Goal: Information Seeking & Learning: Learn about a topic

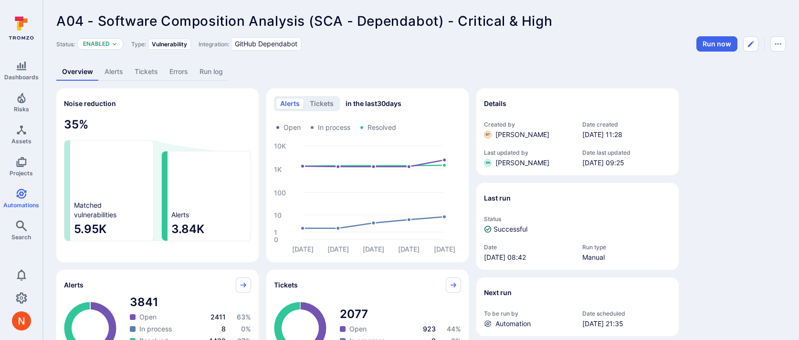
click at [113, 71] on link "Alerts" at bounding box center [114, 72] width 30 height 18
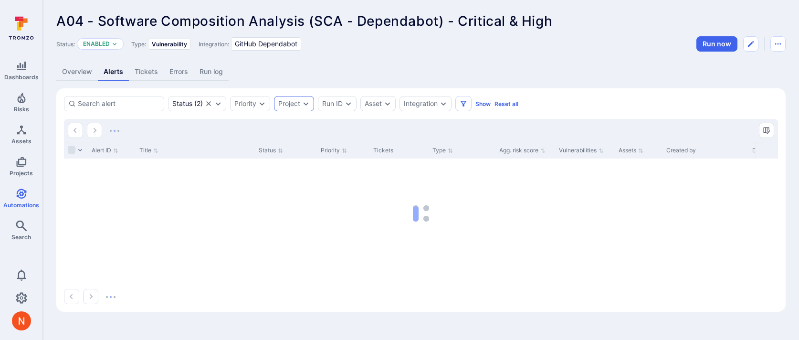
click at [291, 99] on div "Project" at bounding box center [294, 103] width 40 height 15
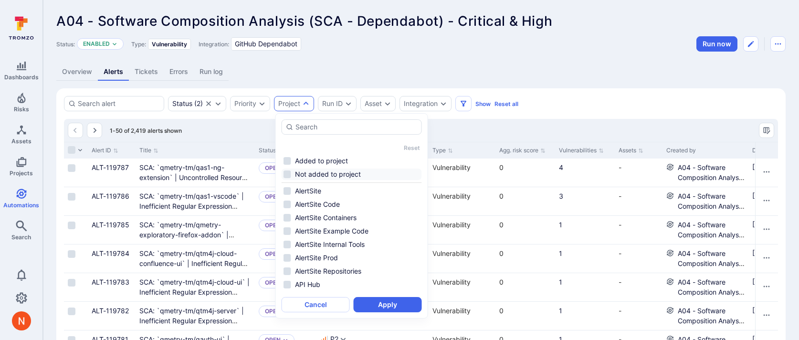
click at [328, 176] on li "Not added to project" at bounding box center [352, 173] width 140 height 11
click at [376, 308] on button "Apply" at bounding box center [388, 304] width 68 height 15
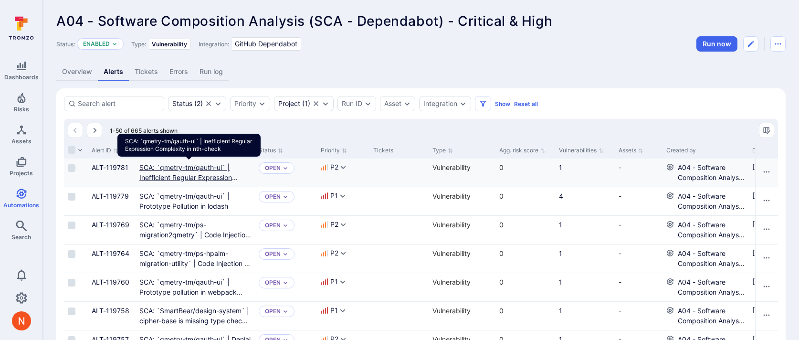
click at [200, 164] on link "SCA: `qmetry-tm/qauth-ui` | Inefficient Regular Expression Complexity in nth-ch…" at bounding box center [188, 177] width 98 height 28
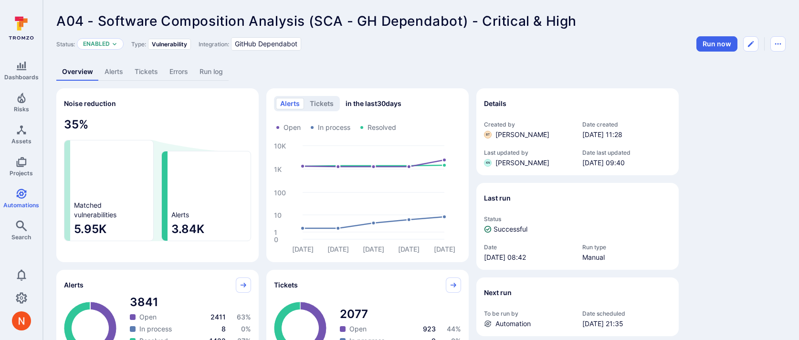
click at [122, 71] on link "Alerts" at bounding box center [114, 72] width 30 height 18
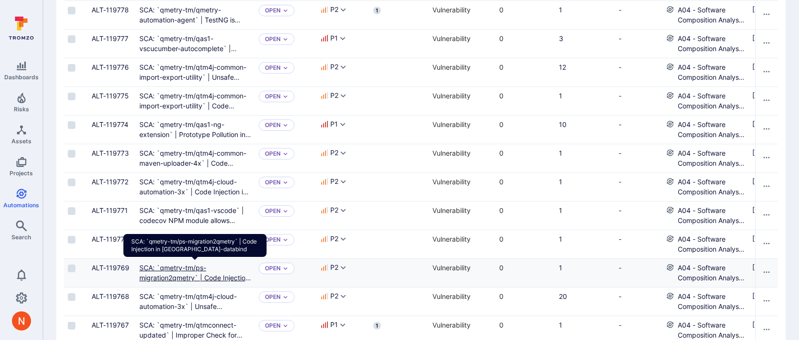
click at [206, 274] on link "SCA: `qmetry-tm/ps-migration2qmetry` | Code Injection in jackson-databind" at bounding box center [195, 277] width 112 height 28
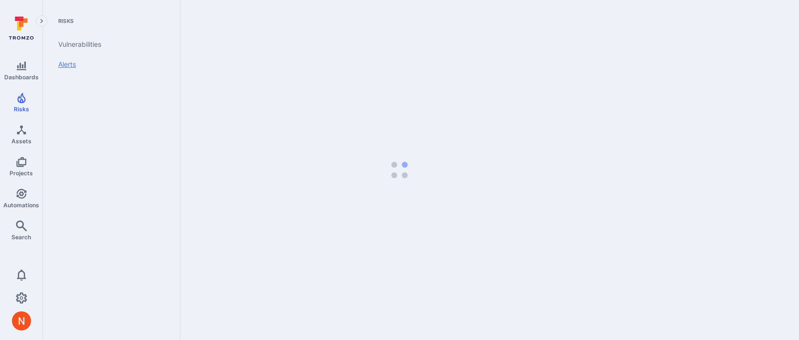
click at [57, 66] on link "Alerts" at bounding box center [110, 64] width 118 height 20
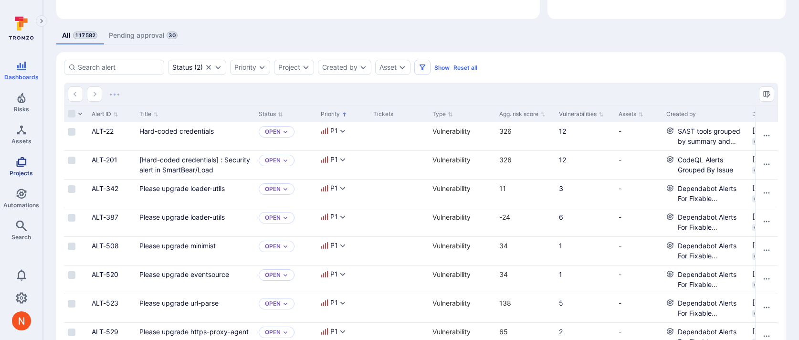
scroll to position [197, 0]
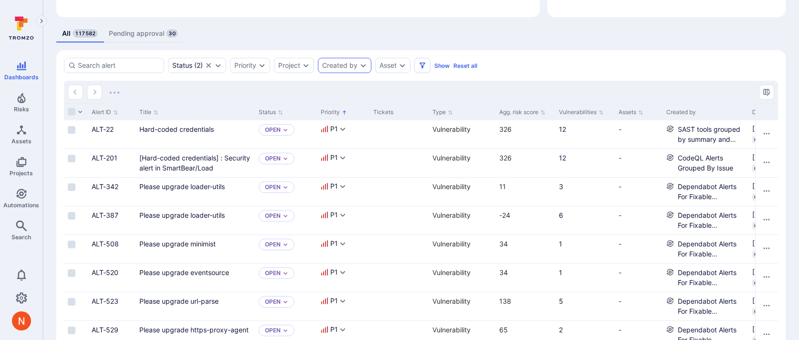
click at [349, 65] on div "Created by" at bounding box center [339, 66] width 35 height 8
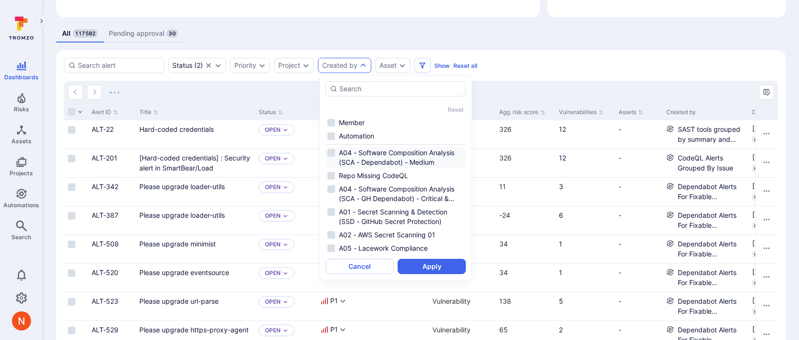
click at [375, 159] on li "A04 - Software Composition Analysis (SCA - Dependabot) - Medium" at bounding box center [395, 157] width 140 height 21
click at [388, 194] on li "A04 - Software Composition Analysis (SCA - GH Dependabot) - Critical & High" at bounding box center [395, 193] width 140 height 21
click at [426, 270] on button "Apply" at bounding box center [432, 266] width 68 height 15
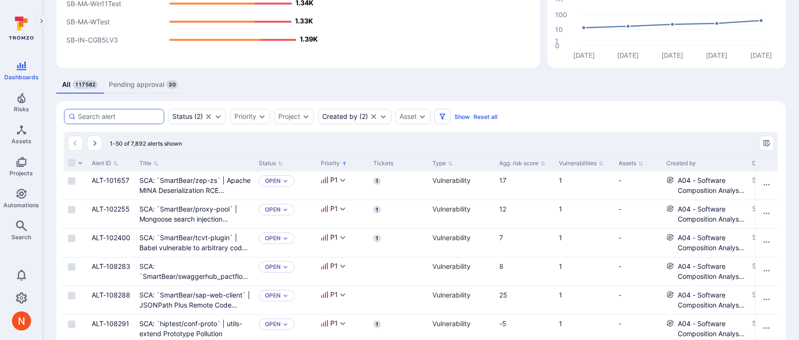
scroll to position [146, 0]
click at [137, 117] on input at bounding box center [119, 116] width 82 height 10
click at [300, 111] on div "Project" at bounding box center [294, 115] width 40 height 15
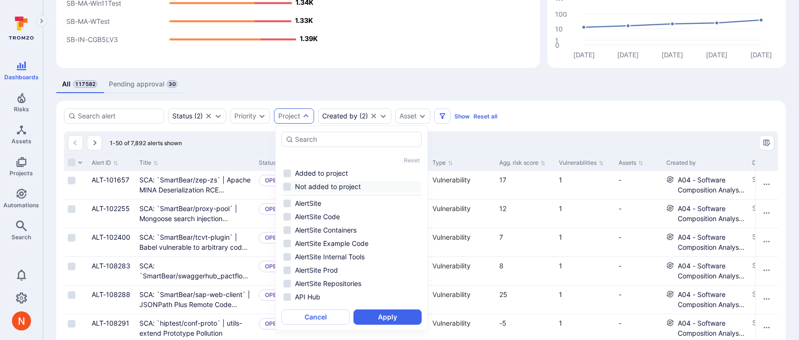
click at [314, 184] on li "Not added to project" at bounding box center [352, 186] width 140 height 11
click at [375, 321] on button "Apply" at bounding box center [388, 316] width 68 height 15
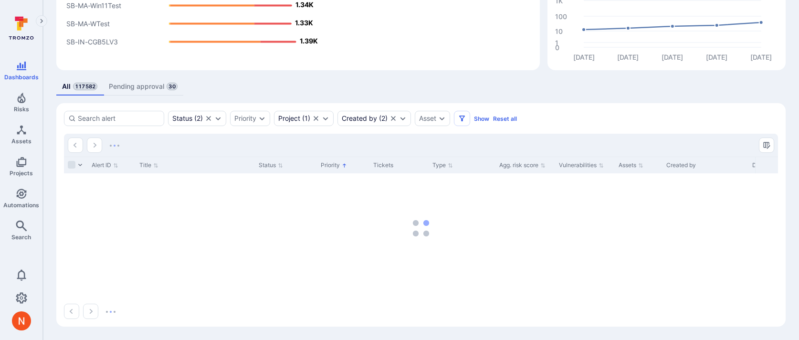
scroll to position [144, 0]
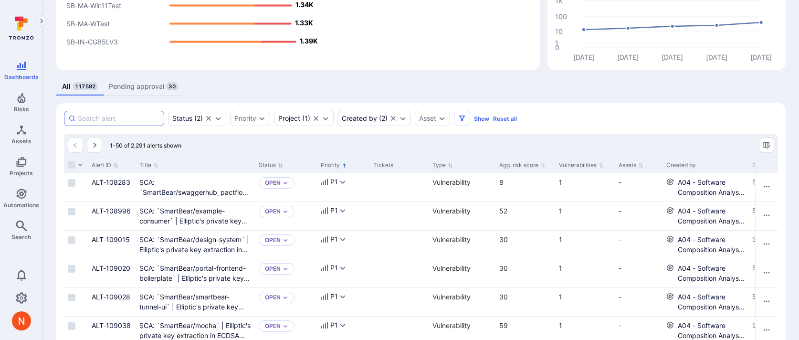
click at [133, 115] on input at bounding box center [119, 119] width 82 height 10
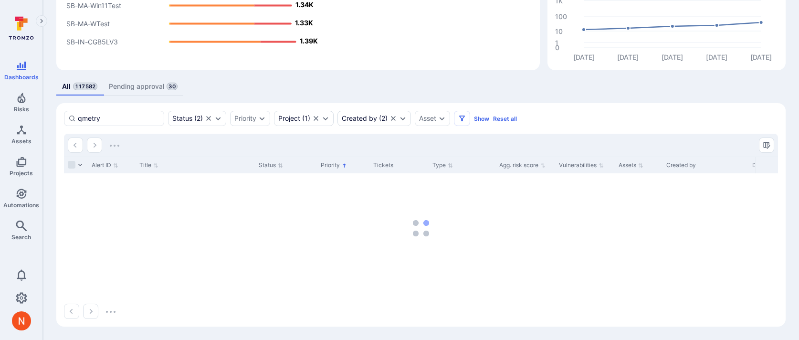
type input "qmetry"
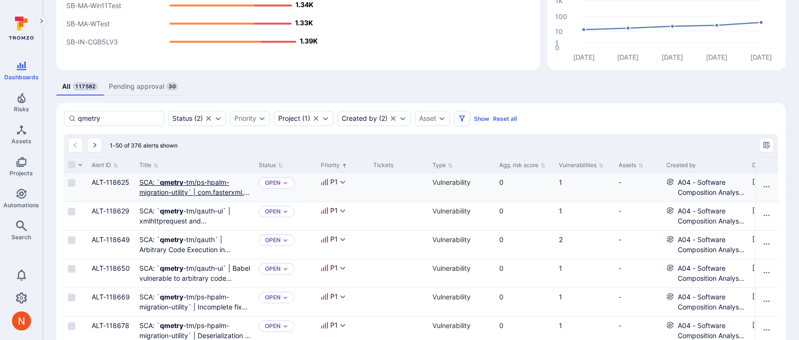
click at [170, 185] on b "qmetry" at bounding box center [171, 182] width 23 height 8
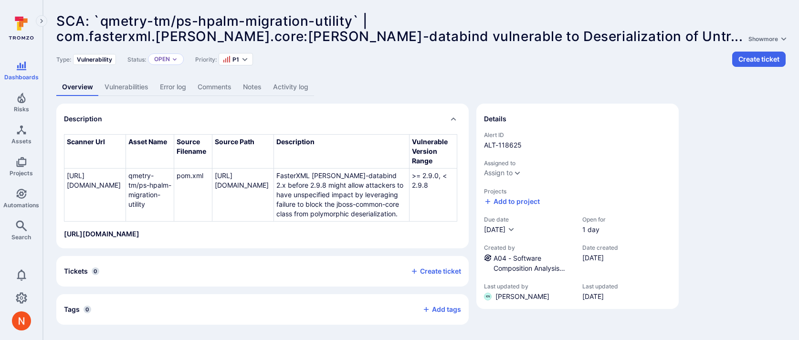
click at [122, 89] on link "Vulnerabilities" at bounding box center [126, 87] width 55 height 18
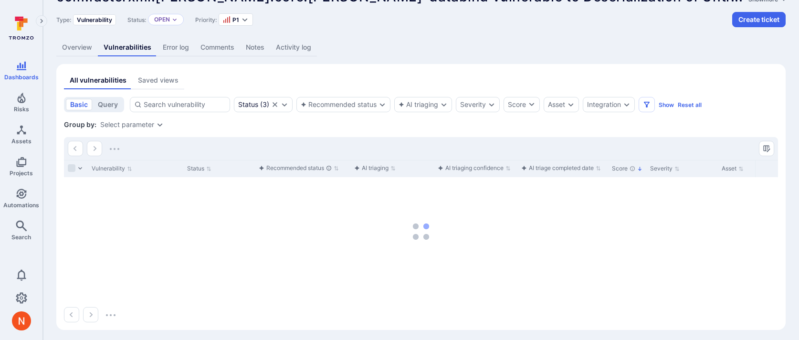
scroll to position [43, 0]
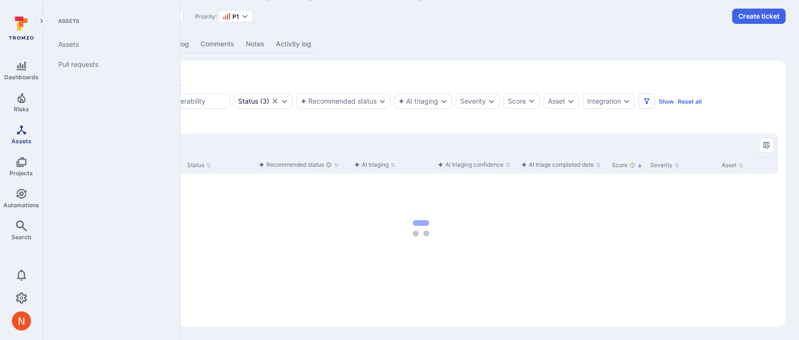
click at [20, 128] on icon "Assets" at bounding box center [21, 129] width 11 height 11
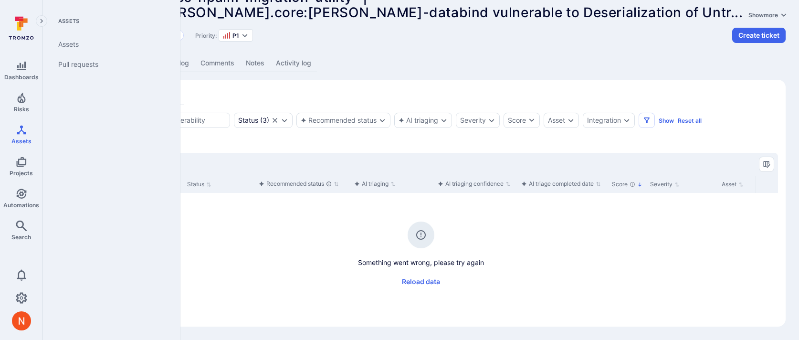
scroll to position [24, 0]
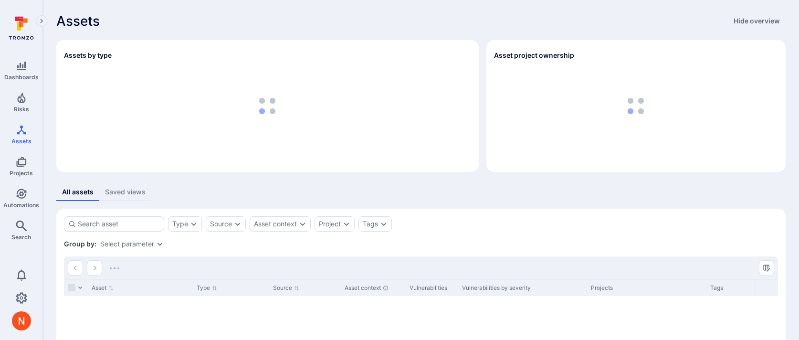
scroll to position [123, 0]
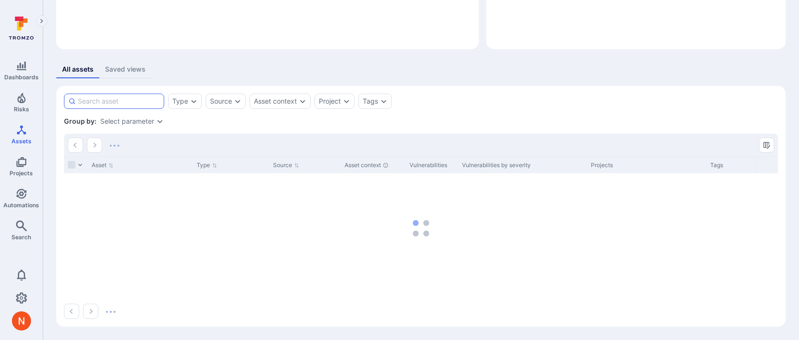
click at [150, 99] on input at bounding box center [119, 101] width 82 height 10
click at [181, 107] on div "Type" at bounding box center [185, 101] width 34 height 15
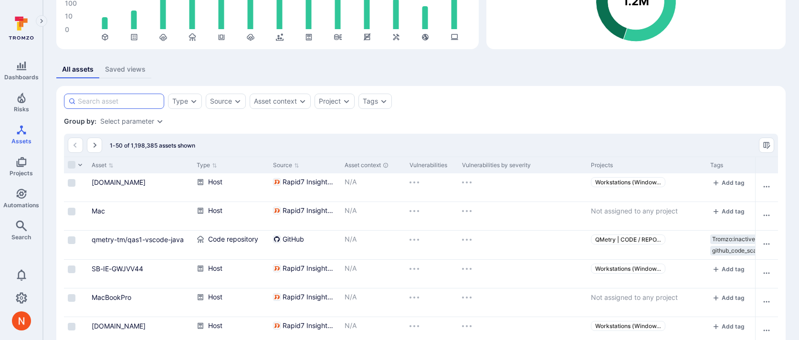
click at [146, 98] on input at bounding box center [119, 101] width 82 height 10
click at [192, 107] on div "Type" at bounding box center [185, 101] width 34 height 15
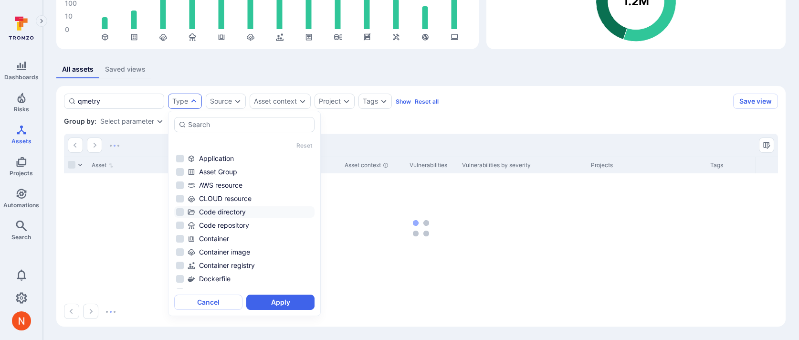
click at [222, 212] on div "Code directory" at bounding box center [250, 212] width 125 height 10
click at [225, 223] on div "Code repository" at bounding box center [250, 225] width 125 height 10
click at [272, 301] on button "Apply" at bounding box center [280, 301] width 68 height 15
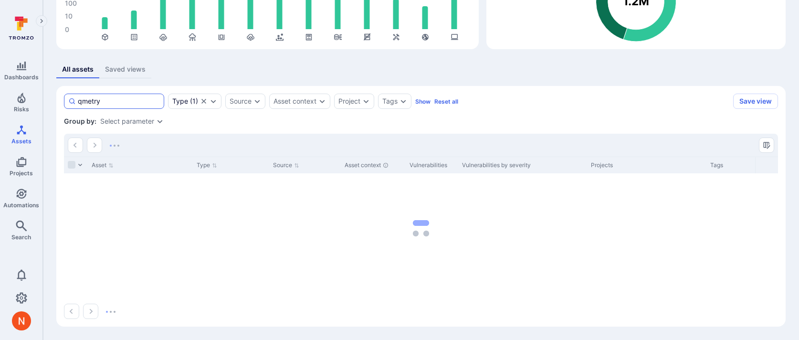
click at [150, 103] on input "qmetry" at bounding box center [119, 101] width 82 height 10
type input "qmetry-tm/"
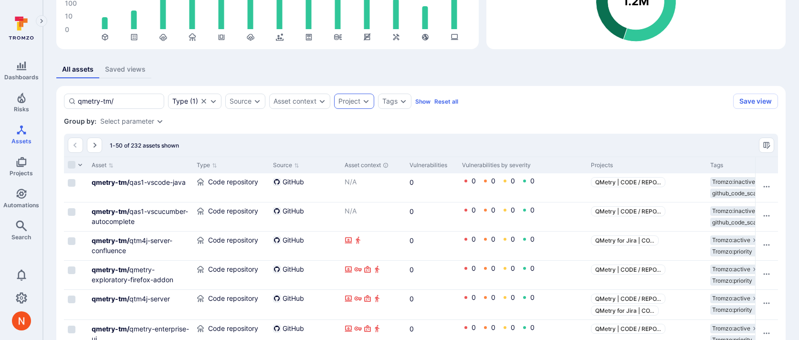
click at [349, 98] on div "Project" at bounding box center [349, 101] width 22 height 8
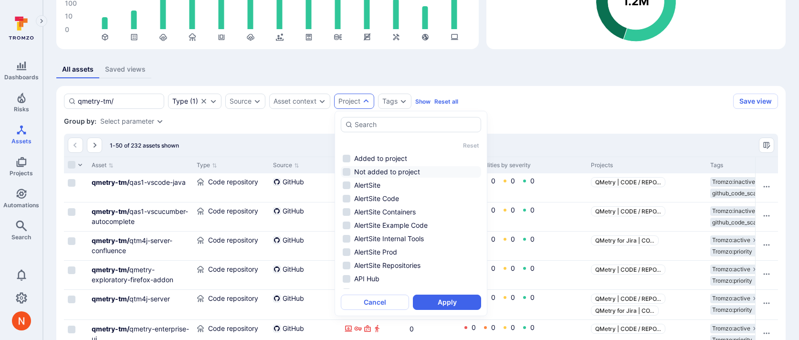
click at [387, 173] on li "Not added to project" at bounding box center [411, 171] width 140 height 11
click at [443, 299] on button "Apply" at bounding box center [447, 301] width 68 height 15
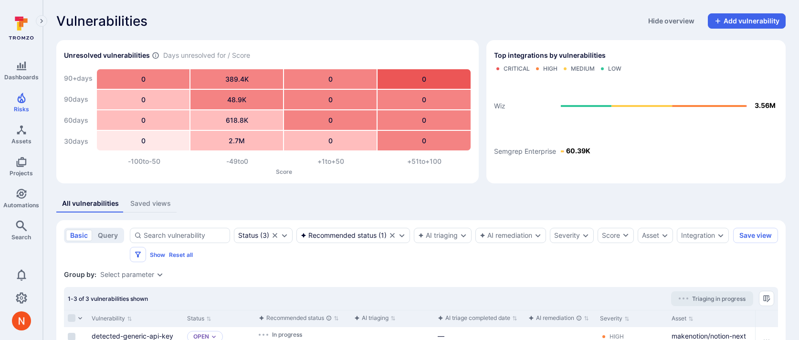
scroll to position [134, 0]
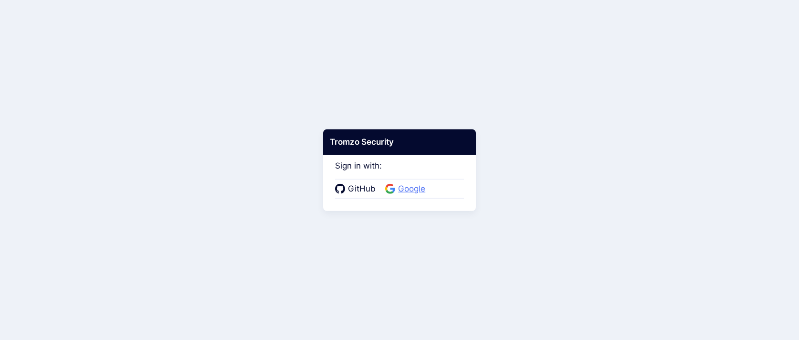
click at [406, 188] on span "Google" at bounding box center [411, 189] width 33 height 12
